Goal: Find specific page/section: Find specific page/section

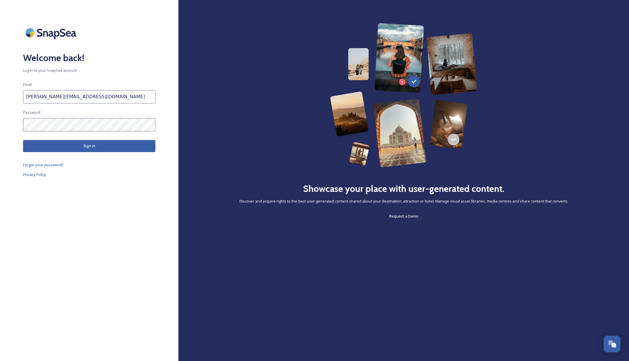
click at [76, 147] on button "Sign in" at bounding box center [89, 146] width 132 height 12
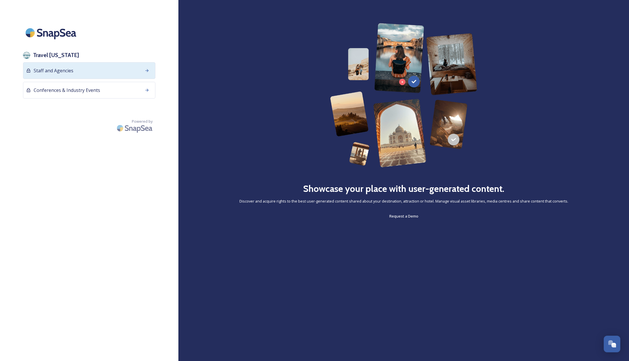
click at [51, 68] on span "Staff and Agencies" at bounding box center [54, 70] width 40 height 7
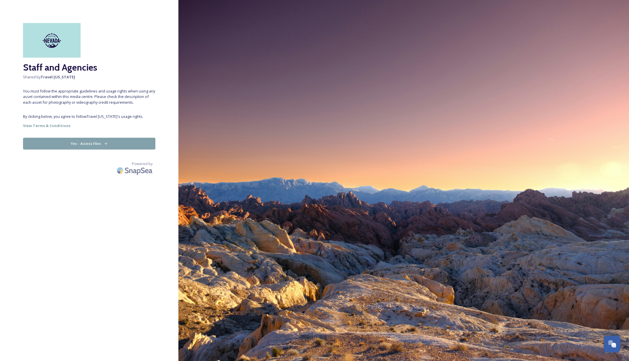
click at [92, 144] on button "Yes - Access Files" at bounding box center [89, 144] width 132 height 12
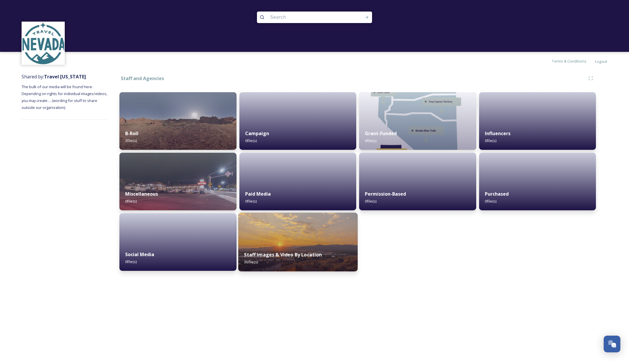
click at [277, 233] on img at bounding box center [297, 241] width 119 height 59
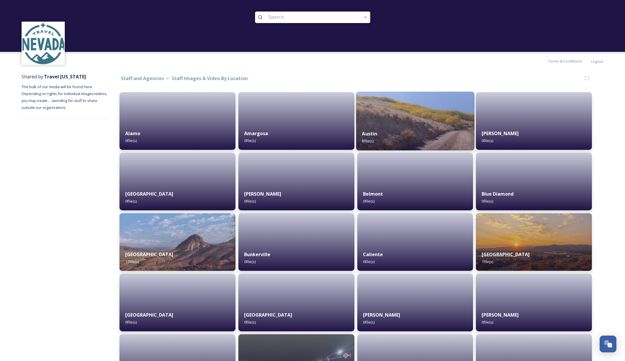
click at [418, 110] on img at bounding box center [415, 121] width 118 height 59
